Goal: Task Accomplishment & Management: Manage account settings

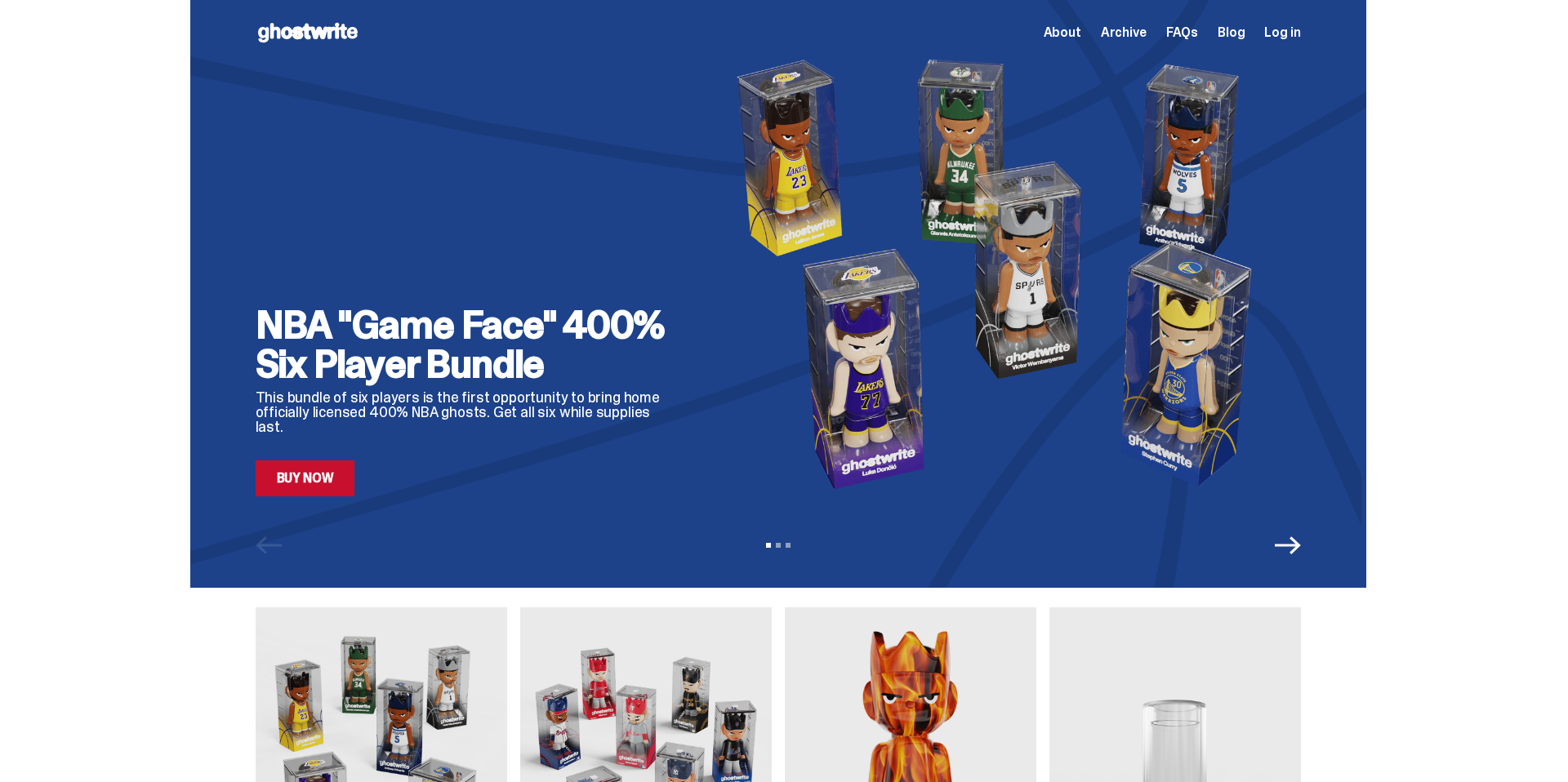
click at [1282, 30] on span "Log in" at bounding box center [1283, 33] width 36 height 13
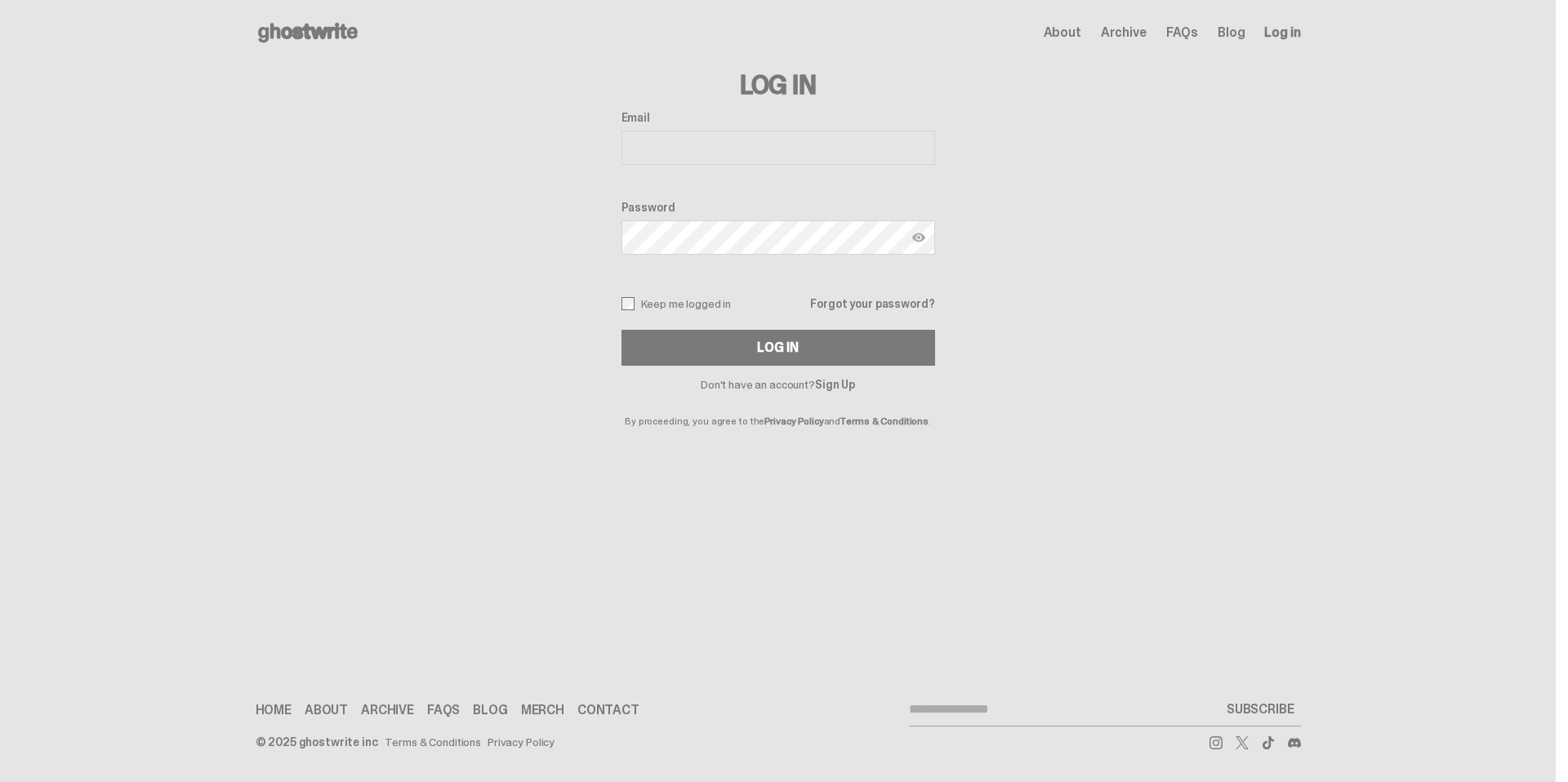
type input "**********"
click at [765, 349] on div "Log In" at bounding box center [777, 348] width 41 height 13
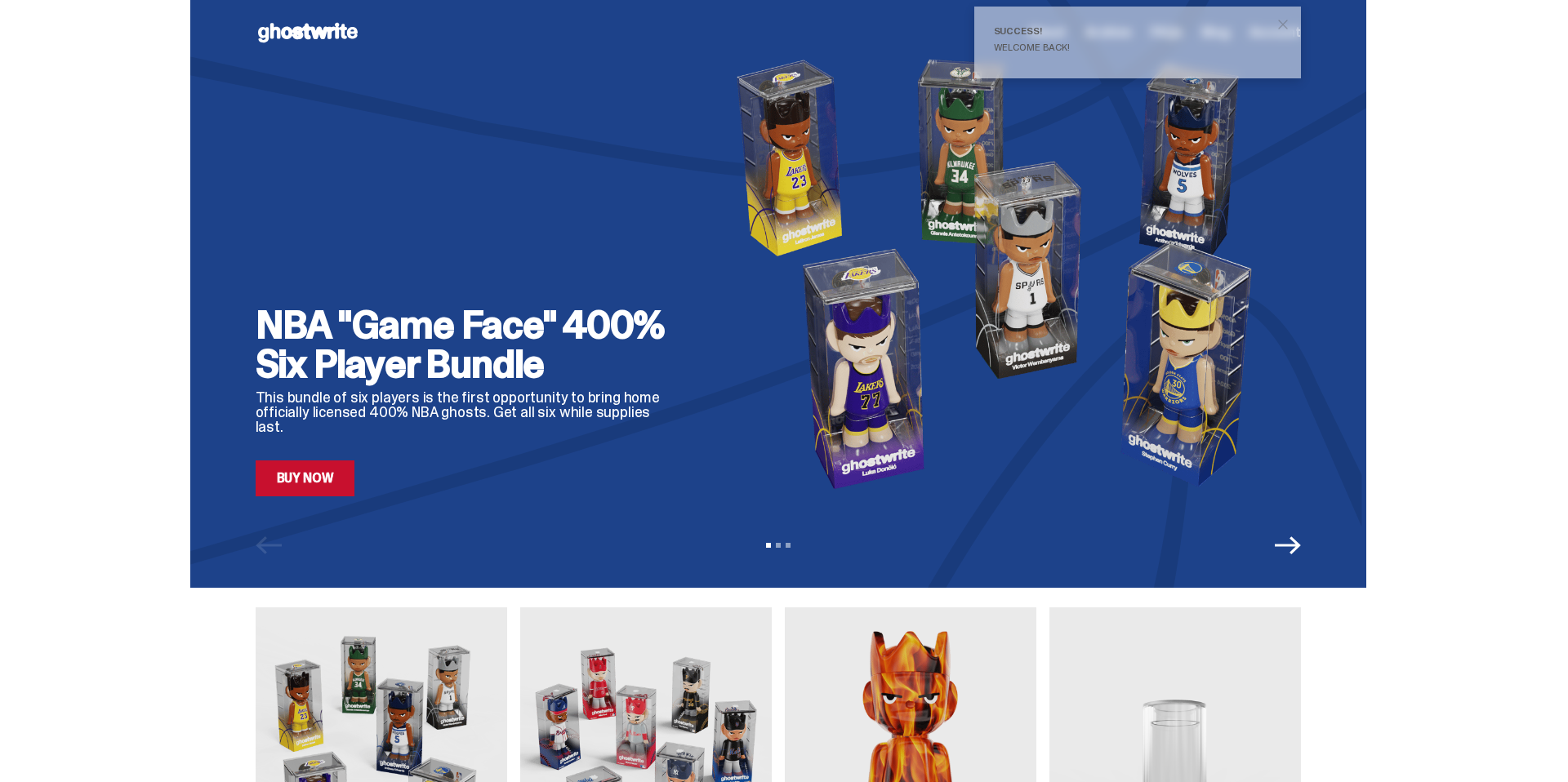
click at [1290, 24] on span "close" at bounding box center [1283, 24] width 16 height 16
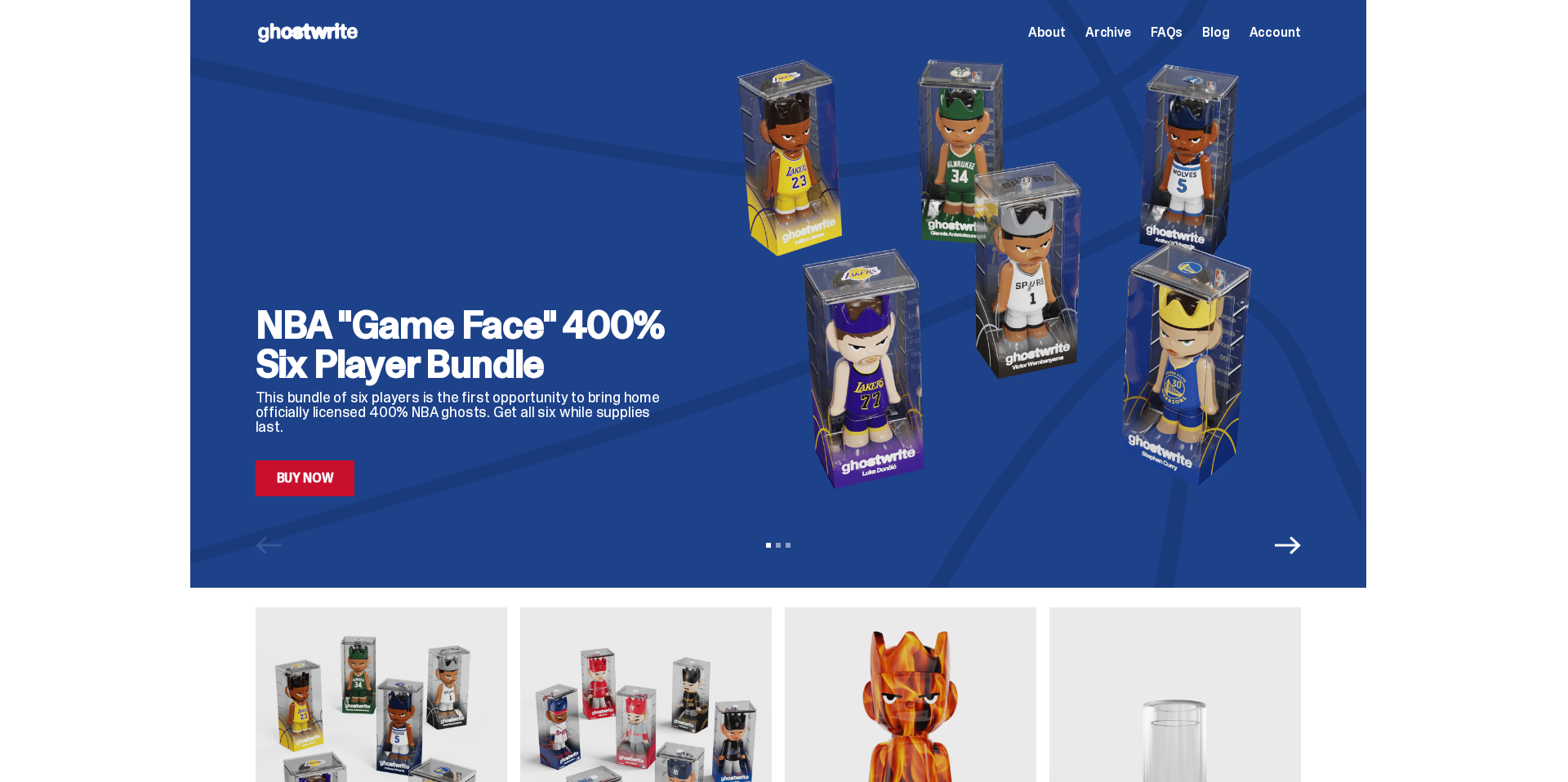
click at [1291, 38] on span "Account" at bounding box center [1275, 33] width 52 height 13
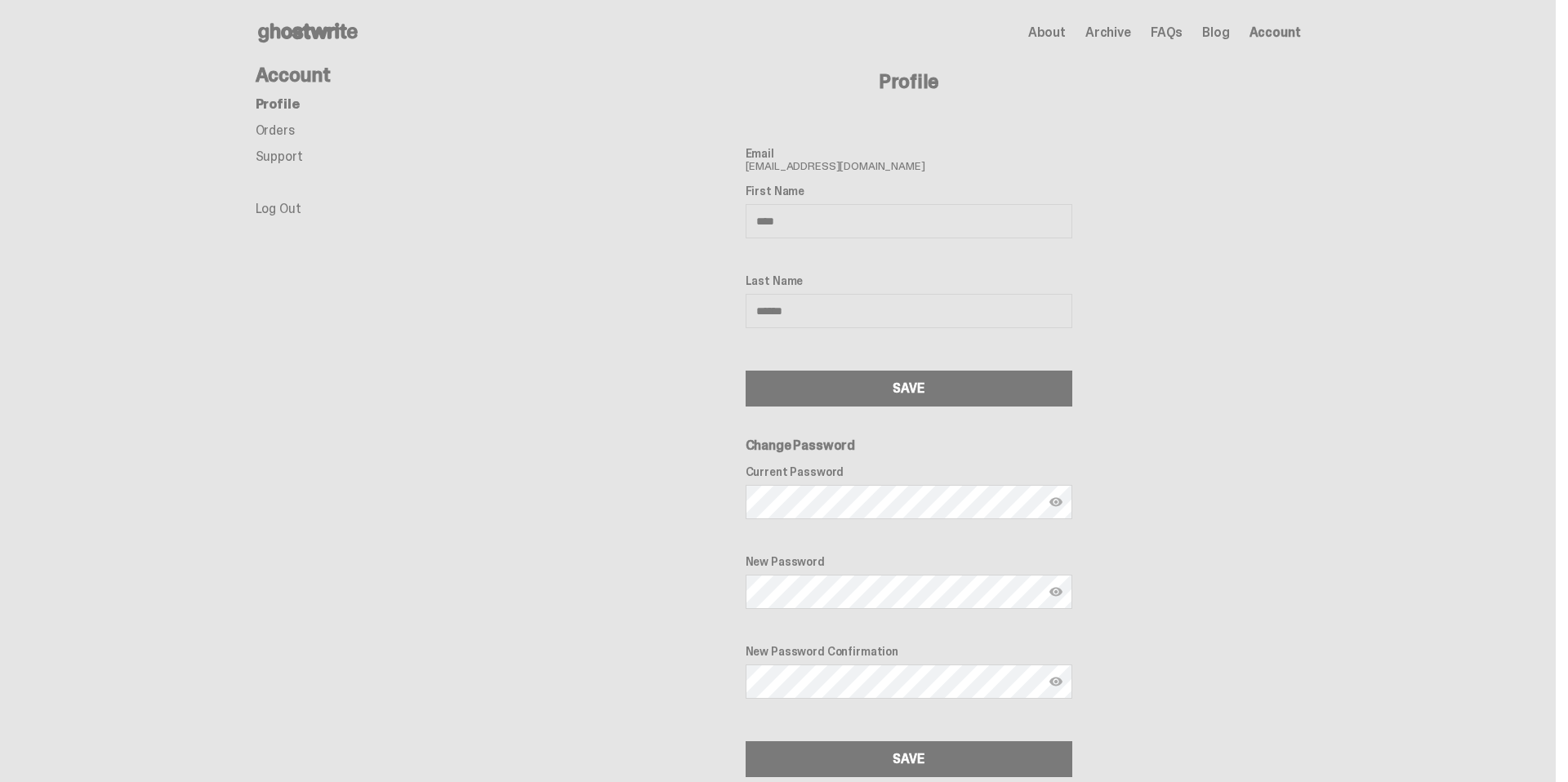
click at [295, 128] on link "Orders" at bounding box center [274, 129] width 39 height 17
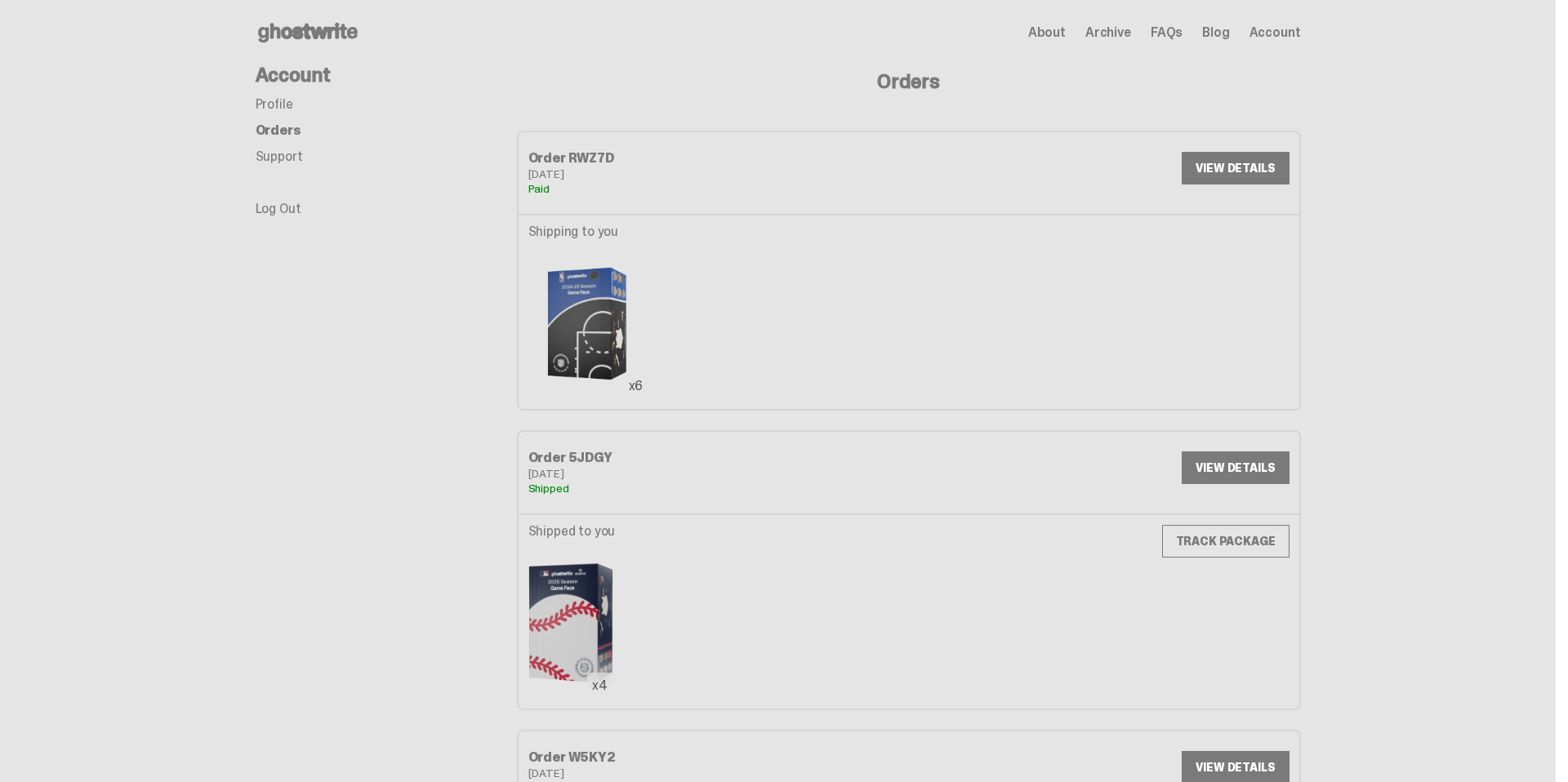
click at [1233, 163] on link "VIEW DETAILS" at bounding box center [1236, 168] width 107 height 33
